Goal: Information Seeking & Learning: Learn about a topic

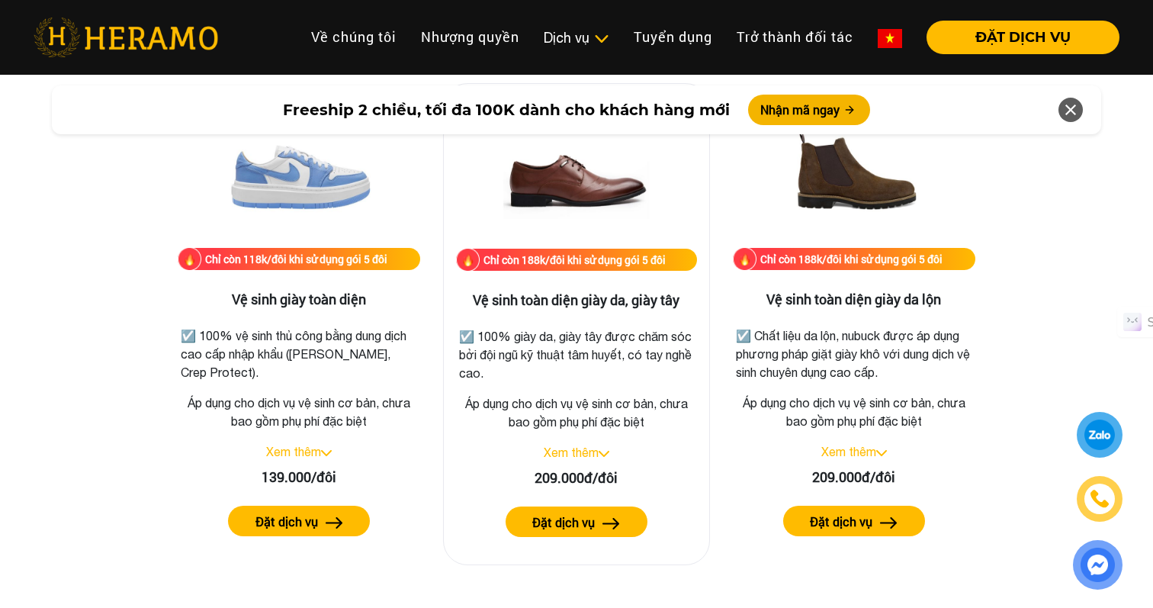
click at [586, 441] on div "Chỉ còn 188k/đôi khi sử dụng gói 5 đôi Vệ sinh toàn diện giày da, giày tây ☑️ 1…" at bounding box center [576, 324] width 267 height 482
click at [587, 447] on link "Xem thêm" at bounding box center [571, 452] width 55 height 14
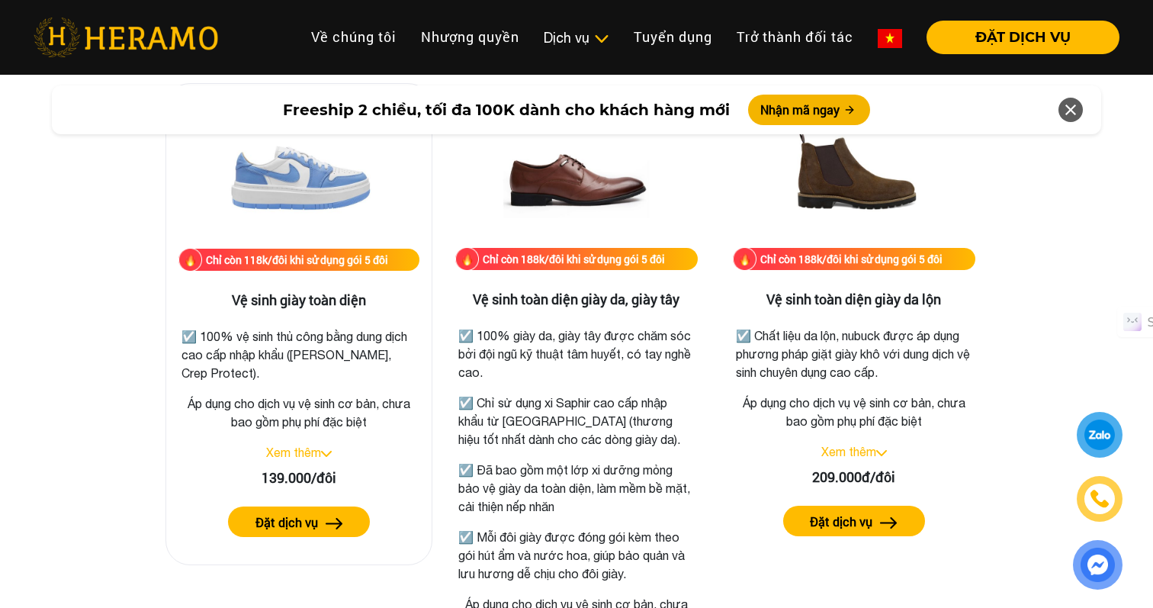
click at [297, 458] on link "Xem thêm" at bounding box center [293, 452] width 55 height 14
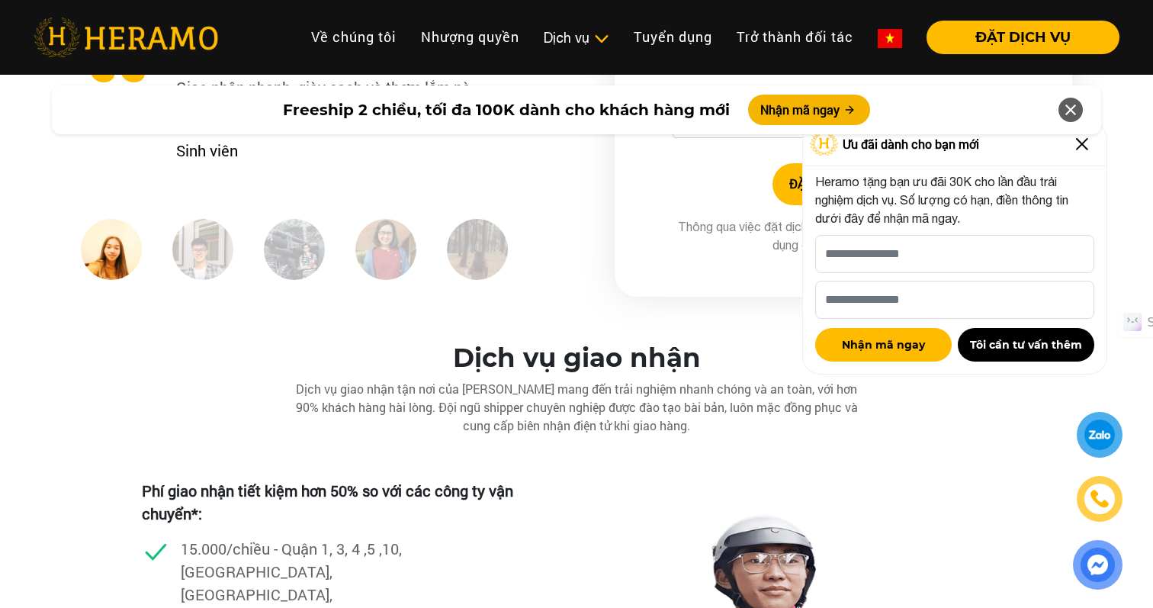
scroll to position [4417, 0]
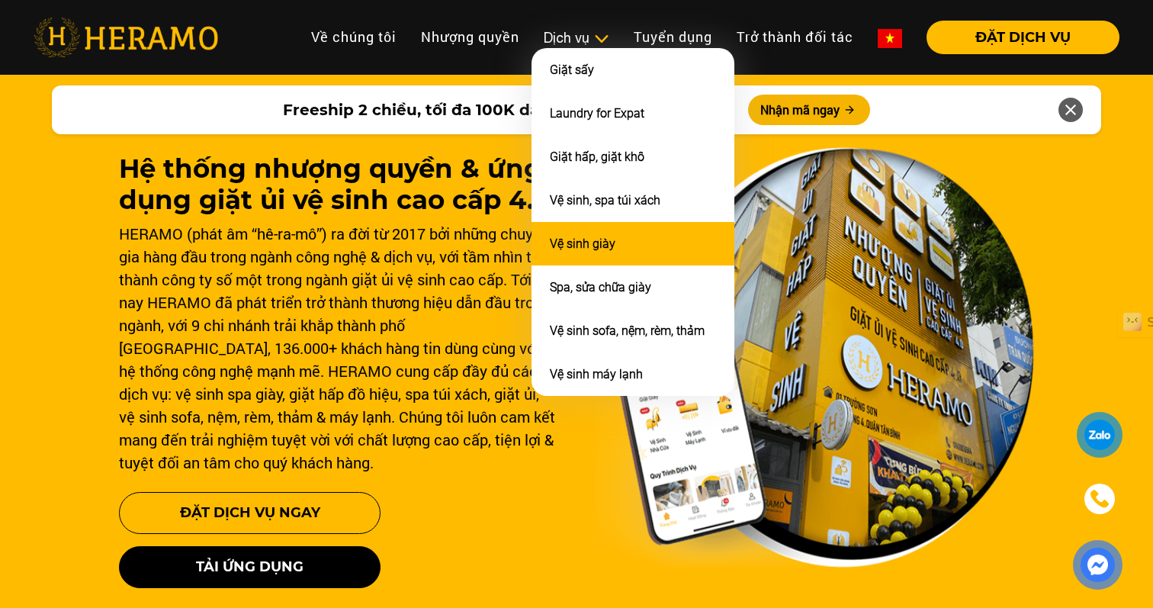
click at [599, 236] on link "Vệ sinh giày" at bounding box center [583, 243] width 66 height 14
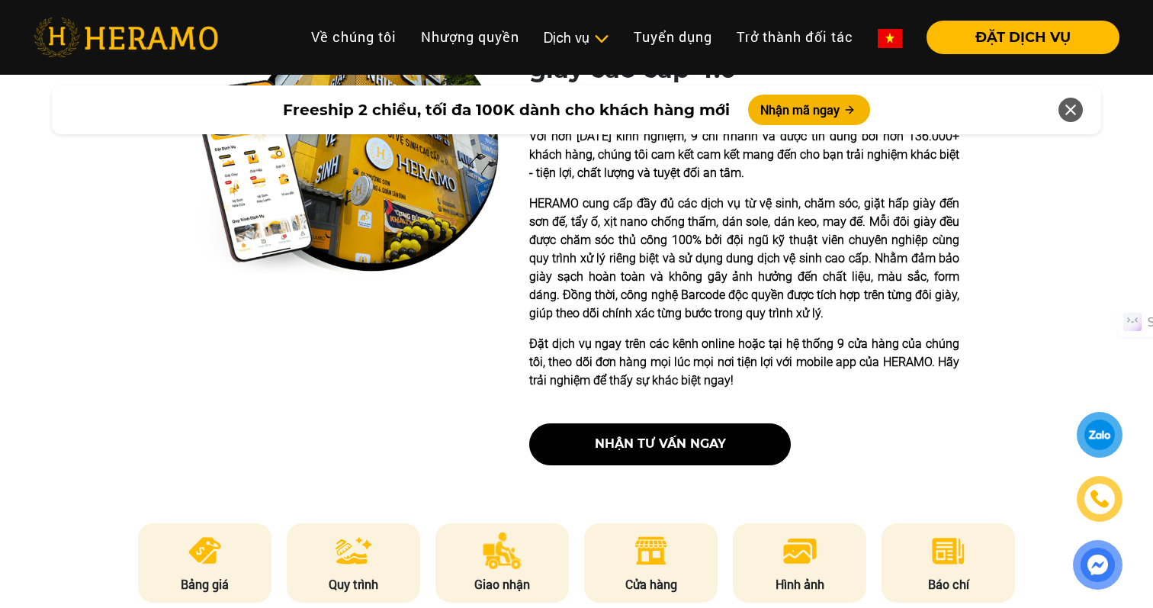
scroll to position [763, 0]
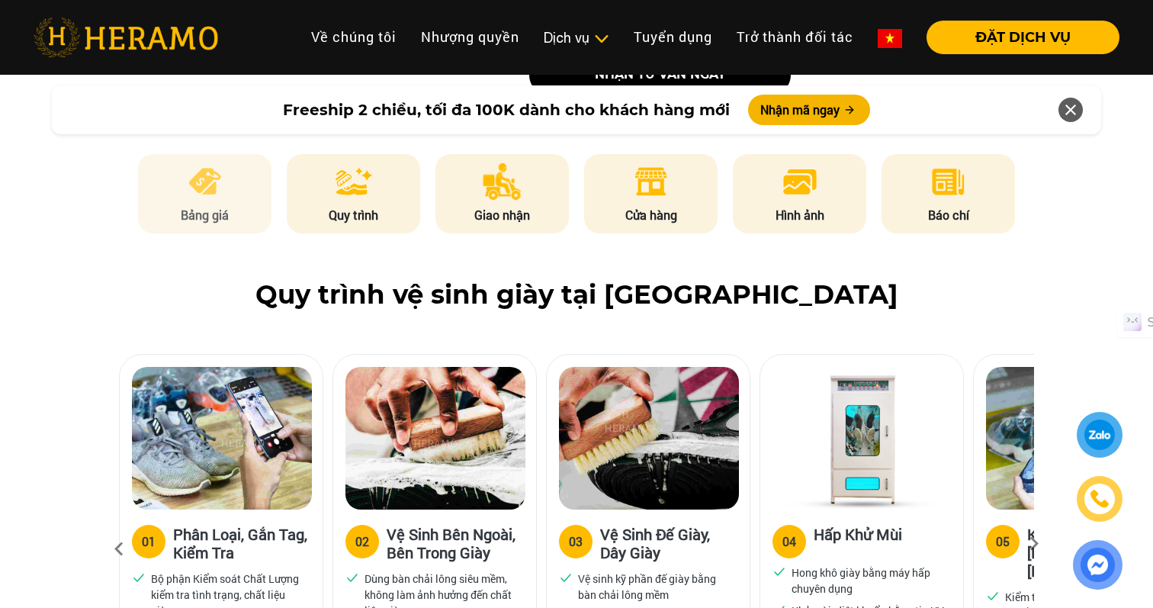
click at [225, 203] on li "Bảng giá" at bounding box center [205, 193] width 134 height 79
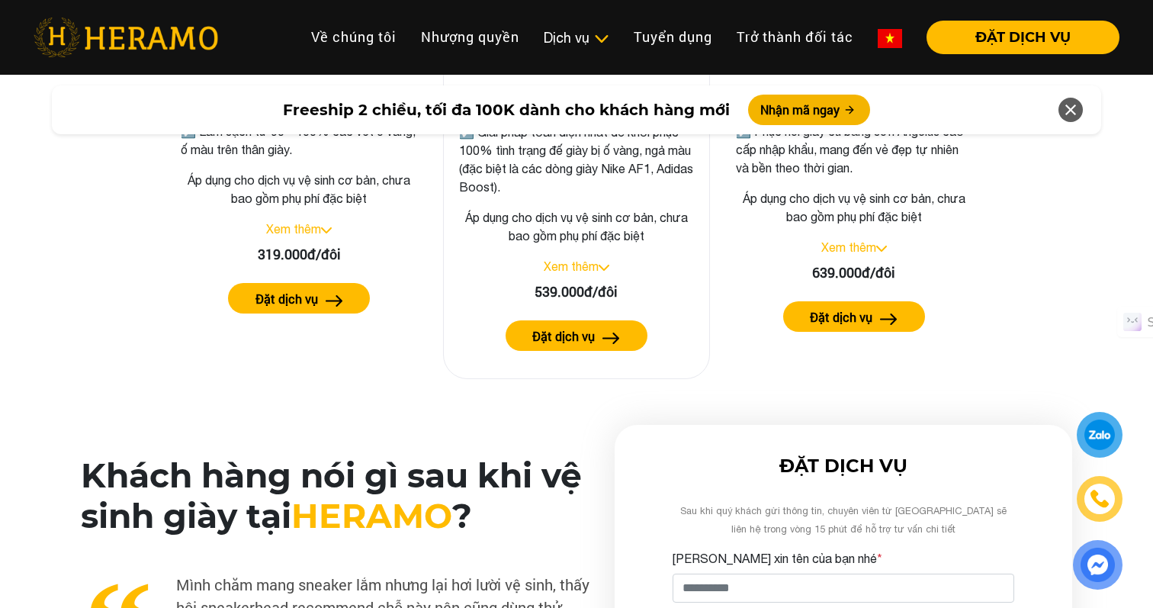
scroll to position [3350, 0]
click at [575, 269] on link "Xem thêm" at bounding box center [571, 267] width 55 height 14
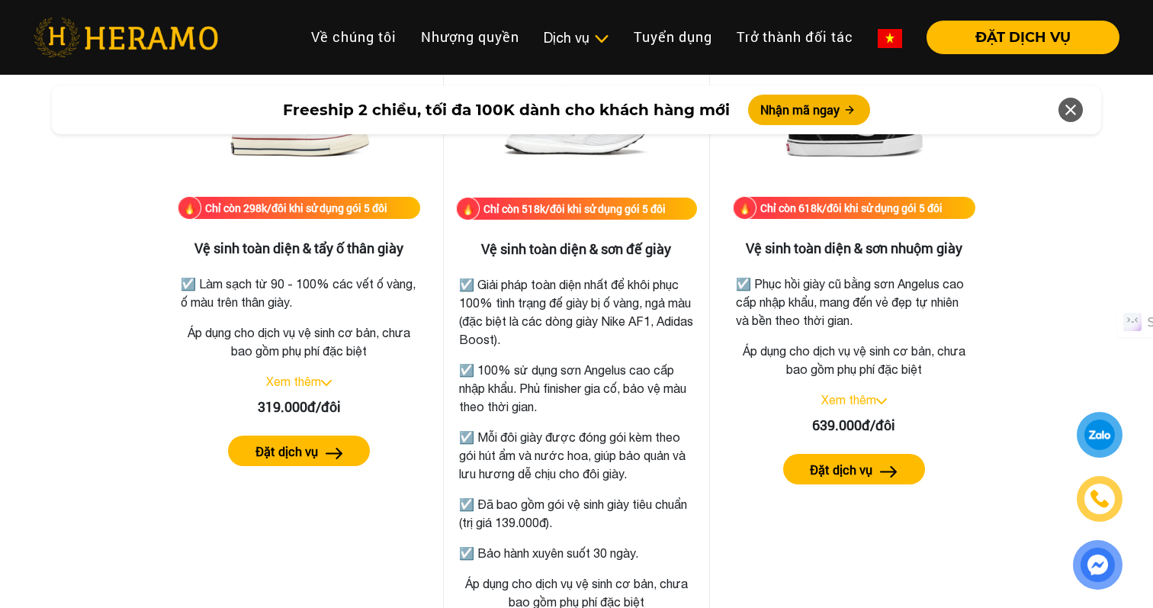
scroll to position [3197, 0]
